Goal: Task Accomplishment & Management: Manage account settings

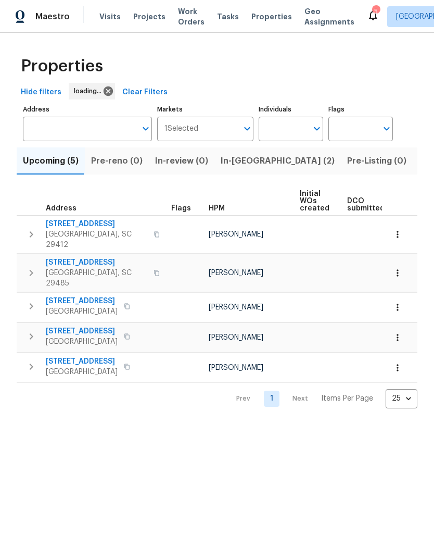
click at [257, 17] on span "Properties" at bounding box center [272, 16] width 41 height 10
click at [113, 14] on span "Visits" at bounding box center [109, 16] width 21 height 10
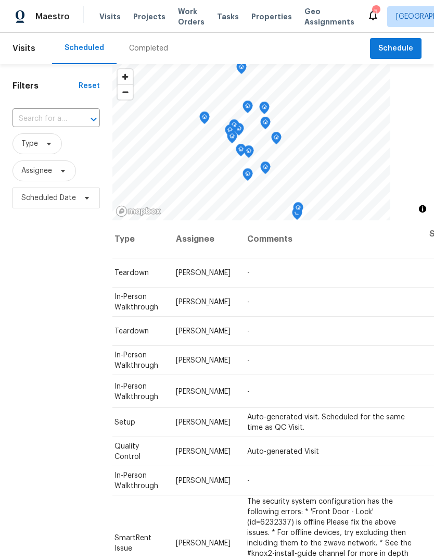
scroll to position [0, 92]
click at [0, 0] on icon at bounding box center [0, 0] width 0 height 0
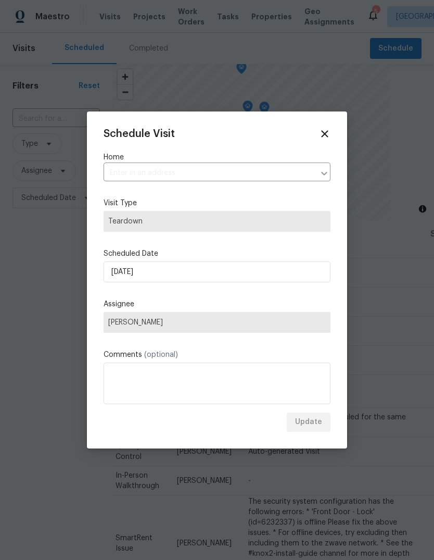
type input "4412 Abby Dr, North Charleston, SC 29418"
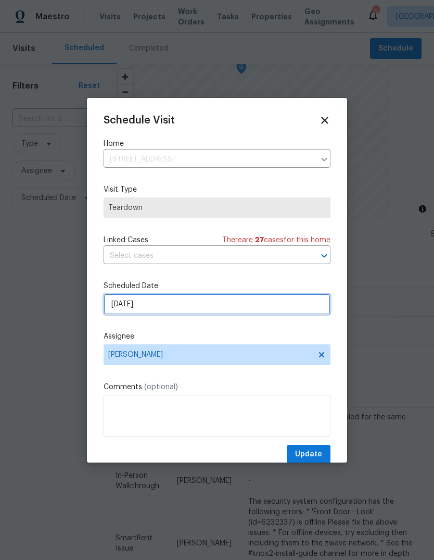
click at [234, 310] on input "9/24/2025" at bounding box center [217, 304] width 227 height 21
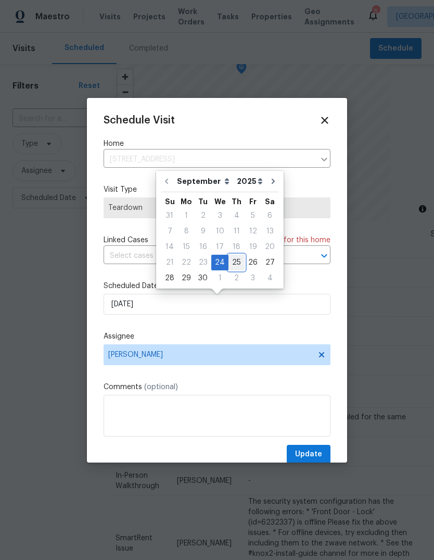
click at [238, 262] on div "25" at bounding box center [237, 262] width 16 height 15
type input "9/25/2025"
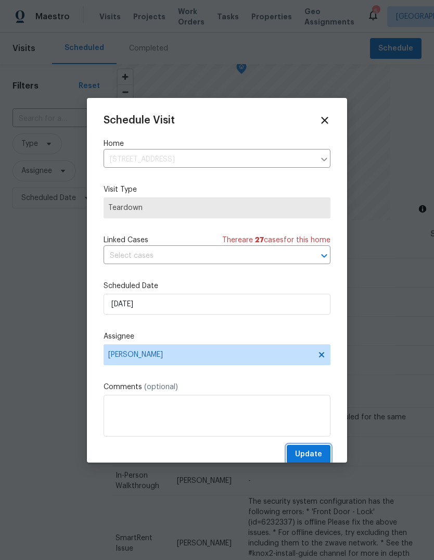
click at [318, 454] on span "Update" at bounding box center [308, 454] width 27 height 13
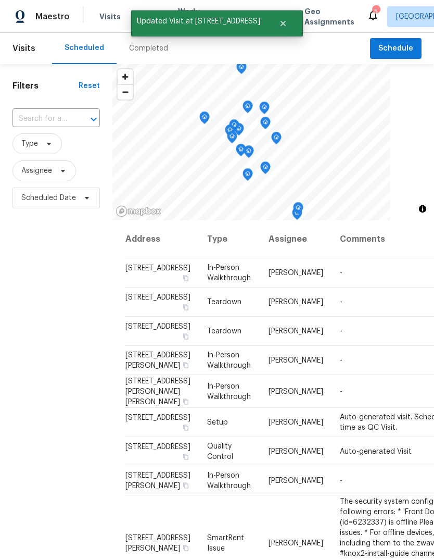
scroll to position [0, 0]
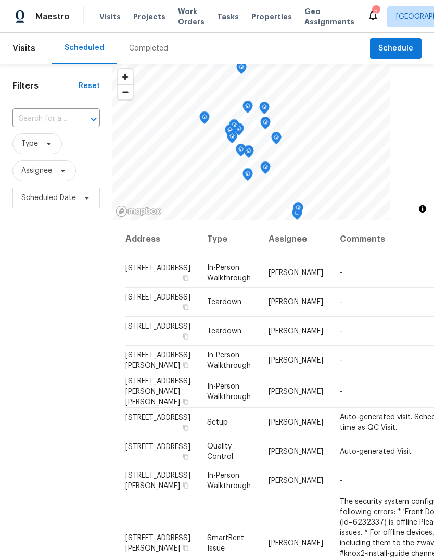
click at [109, 21] on span "Visits" at bounding box center [109, 16] width 21 height 10
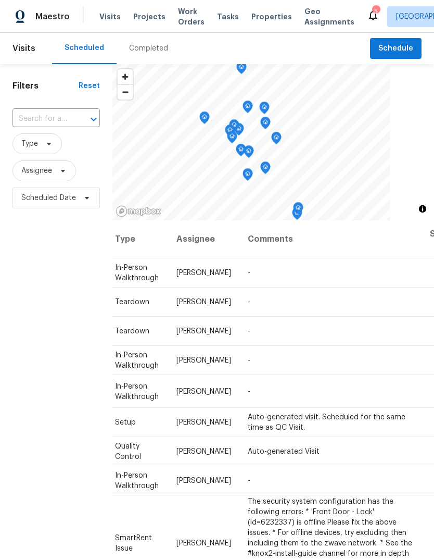
scroll to position [0, 92]
click at [0, 0] on icon at bounding box center [0, 0] width 0 height 0
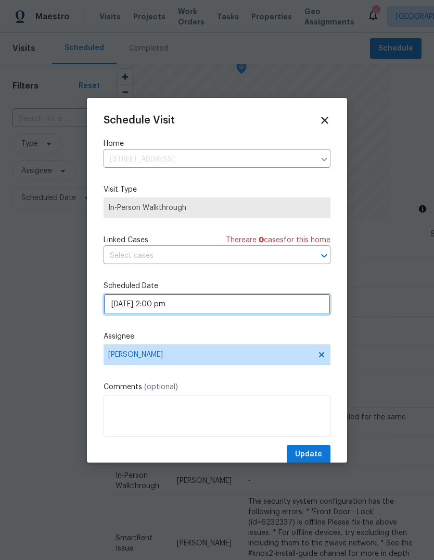
click at [270, 307] on input "09/25/2025 2:00 pm" at bounding box center [217, 304] width 227 height 21
select select "pm"
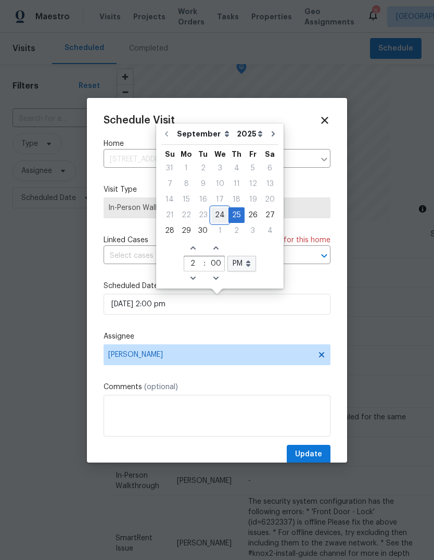
click at [221, 216] on div "24" at bounding box center [219, 215] width 17 height 15
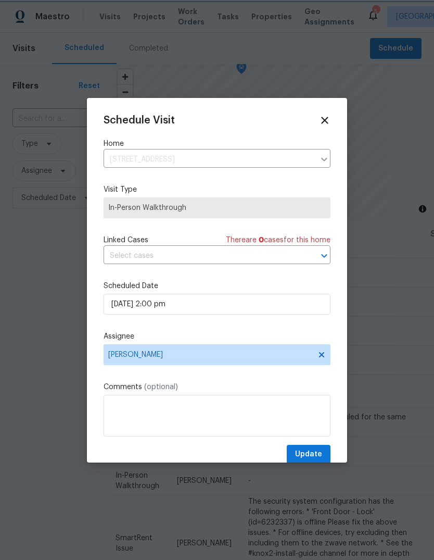
type input "09/24/2025 2:00 pm"
type input "4"
type input "56"
click at [317, 449] on button "Update" at bounding box center [309, 454] width 44 height 19
